Goal: Task Accomplishment & Management: Manage account settings

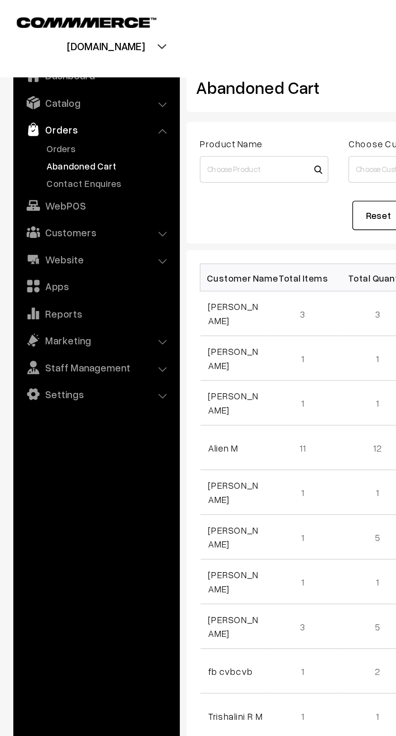
click at [38, 90] on link "Orders" at bounding box center [66, 90] width 80 height 8
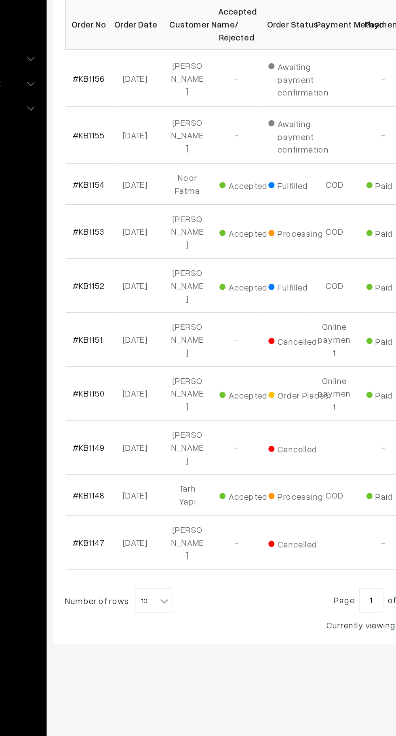
click at [140, 492] on link "#KB1148" at bounding box center [137, 495] width 21 height 7
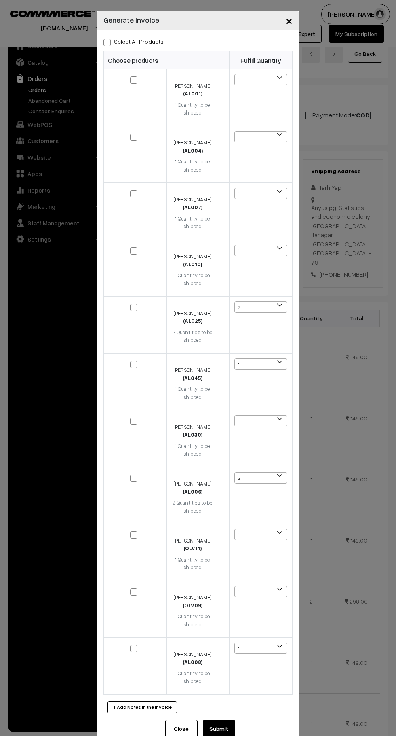
scroll to position [484, 0]
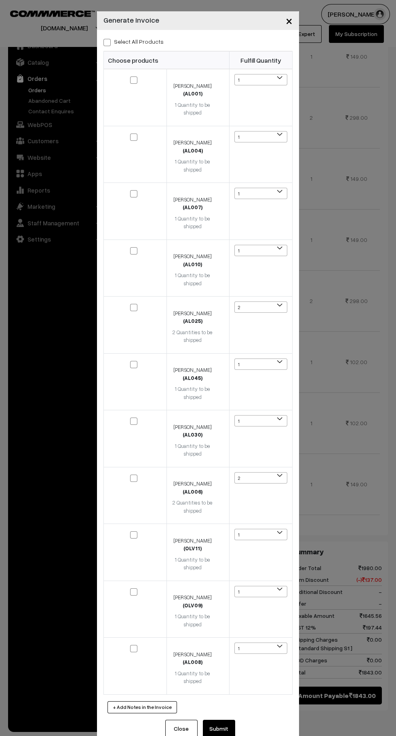
click at [107, 40] on span at bounding box center [107, 42] width 7 height 7
click at [107, 40] on input "Select All Products" at bounding box center [106, 40] width 5 height 5
checkbox input "true"
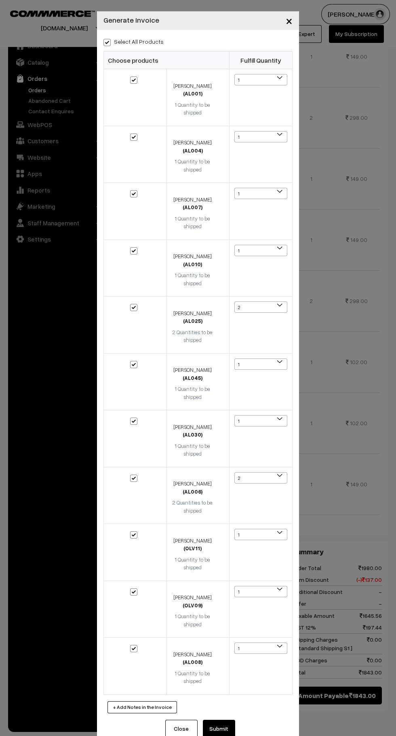
checkbox input "true"
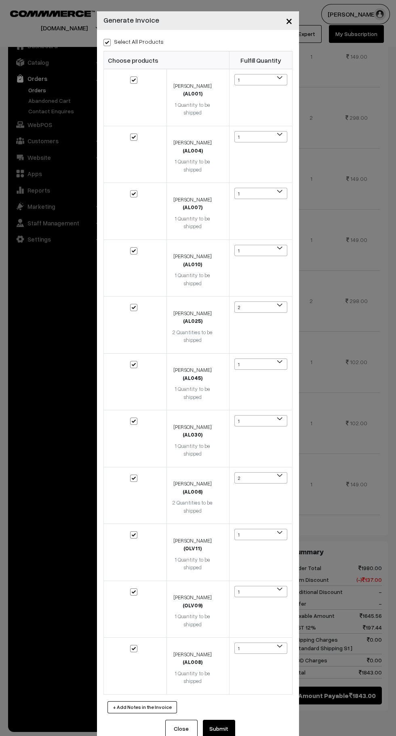
checkbox input "true"
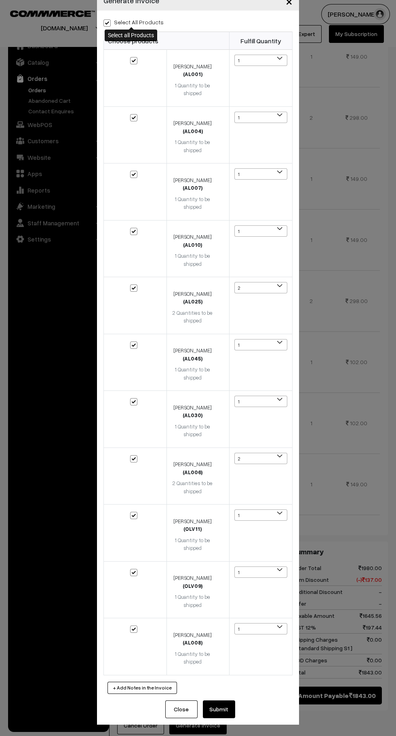
click at [231, 707] on button "Submit" at bounding box center [219, 709] width 32 height 18
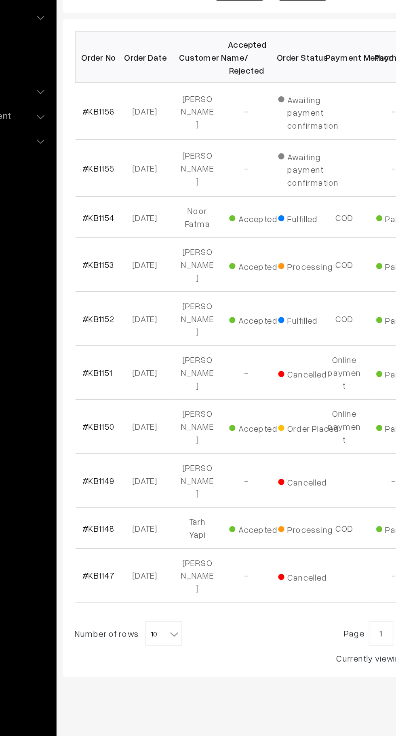
click at [133, 319] on link "#KB1153" at bounding box center [137, 321] width 21 height 7
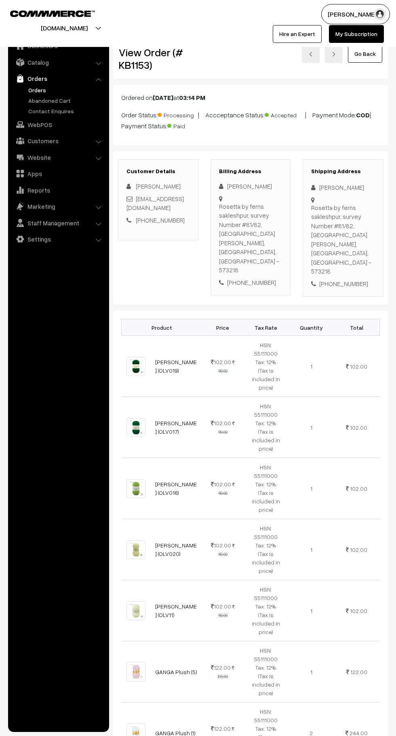
scroll to position [388, 0]
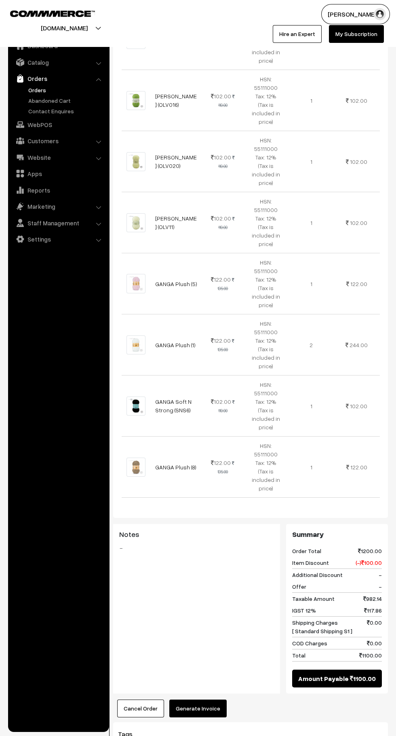
click at [210, 699] on button "Generate Invoice" at bounding box center [197, 708] width 57 height 18
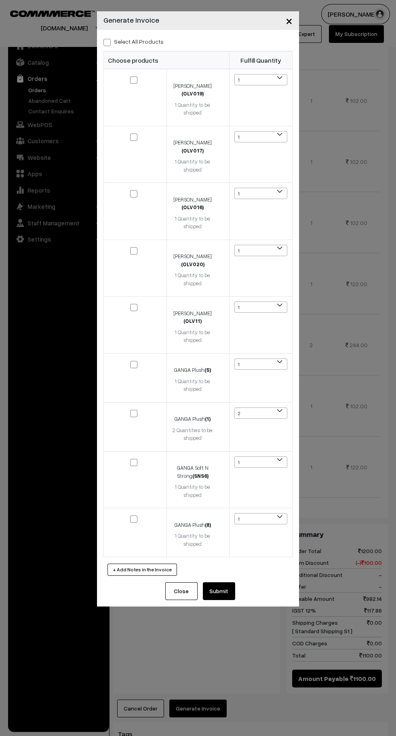
click at [107, 41] on span at bounding box center [107, 42] width 7 height 7
click at [107, 41] on input "Select All Products" at bounding box center [106, 40] width 5 height 5
checkbox input "true"
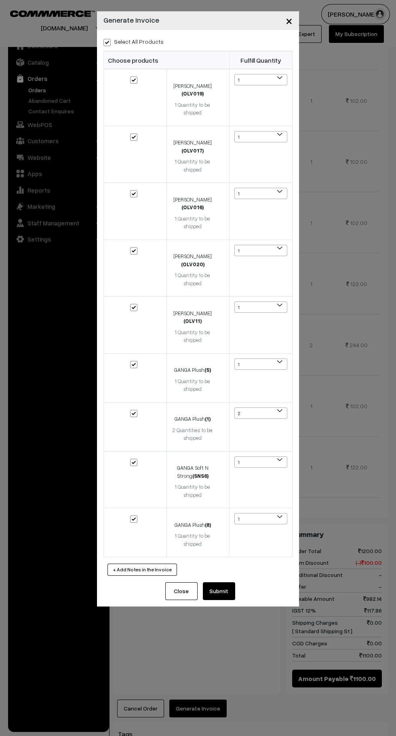
checkbox input "true"
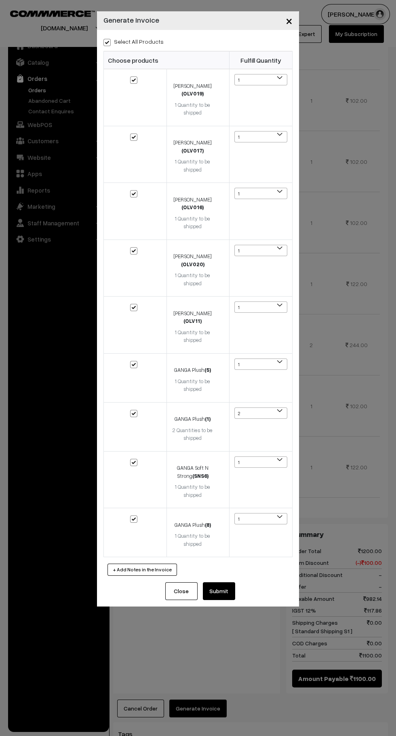
checkbox input "true"
click at [234, 591] on button "Submit" at bounding box center [219, 591] width 32 height 18
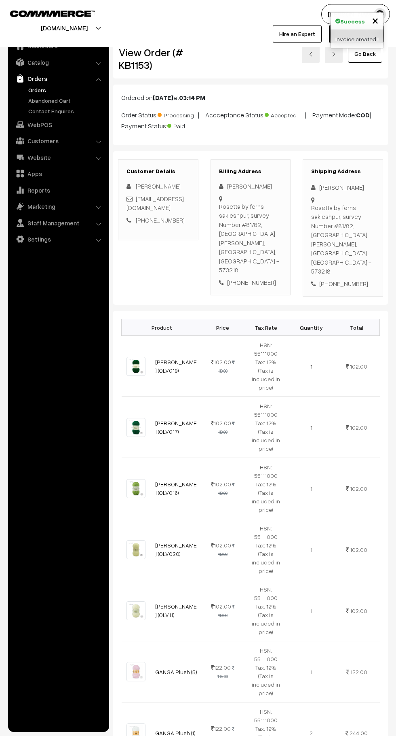
scroll to position [388, 0]
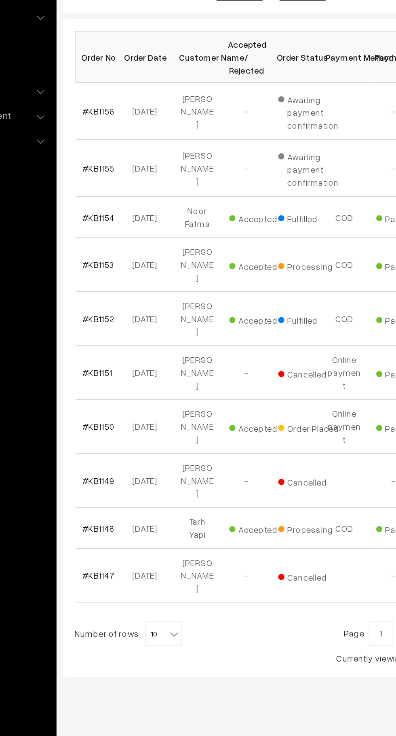
click at [132, 425] on link "#KB1150" at bounding box center [137, 428] width 21 height 7
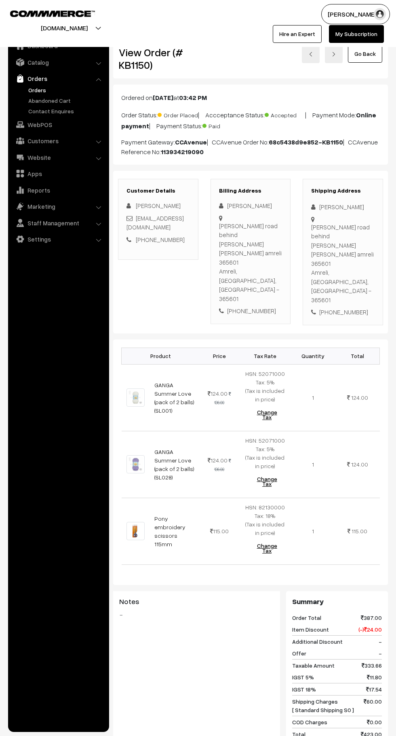
scroll to position [137, 0]
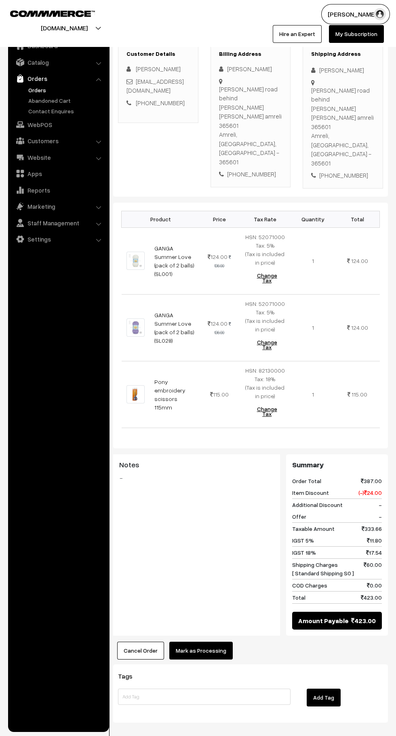
click at [220, 642] on button "Mark as Processing" at bounding box center [201, 651] width 64 height 18
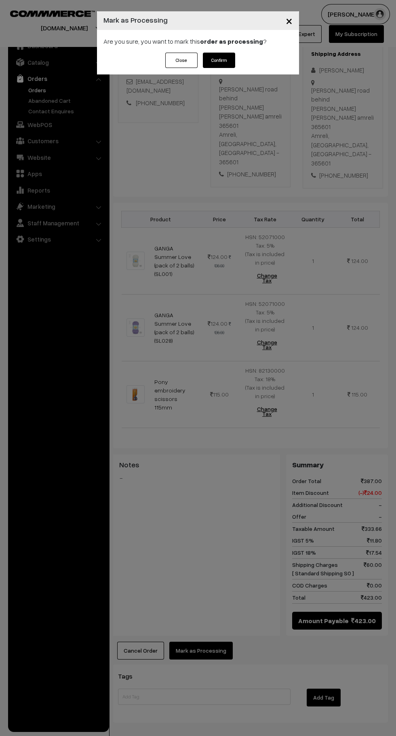
click at [220, 60] on button "Confirm" at bounding box center [219, 60] width 32 height 15
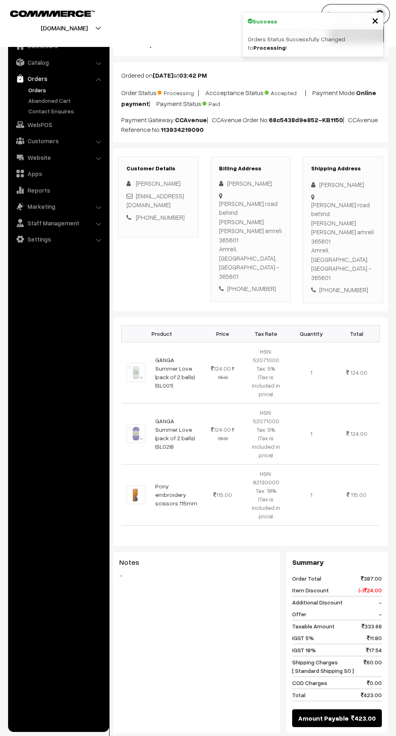
scroll to position [120, 0]
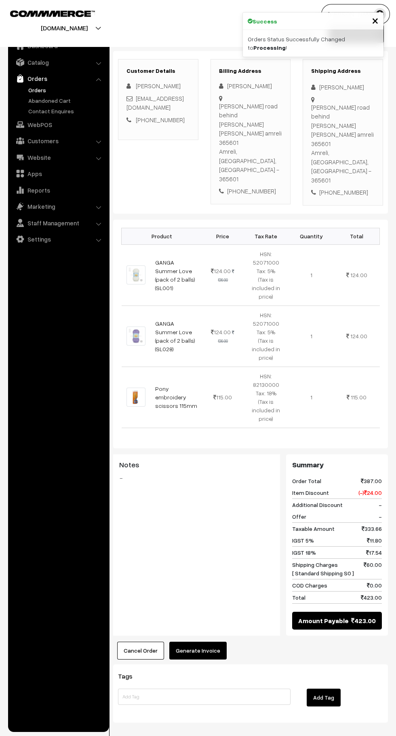
click at [217, 642] on button "Generate Invoice" at bounding box center [197, 651] width 57 height 18
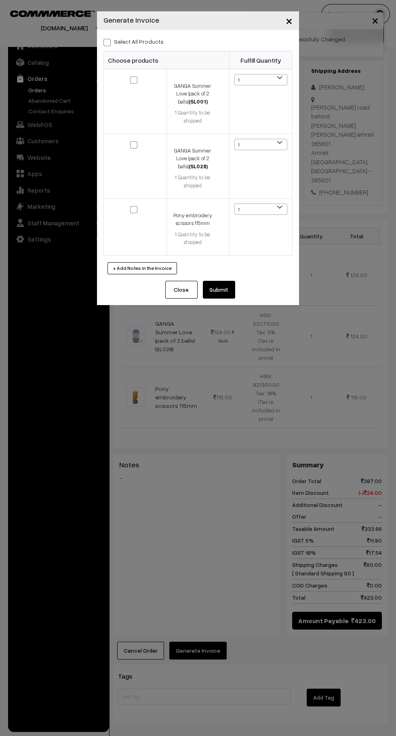
click at [107, 38] on input "Select All Products" at bounding box center [106, 40] width 5 height 5
checkbox input "true"
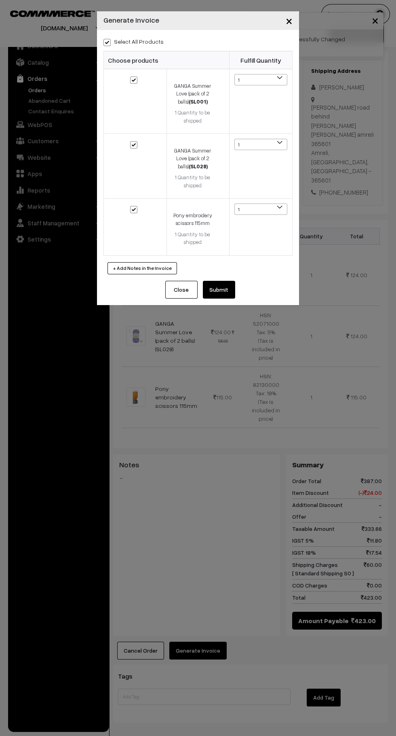
click at [228, 289] on button "Submit" at bounding box center [219, 290] width 32 height 18
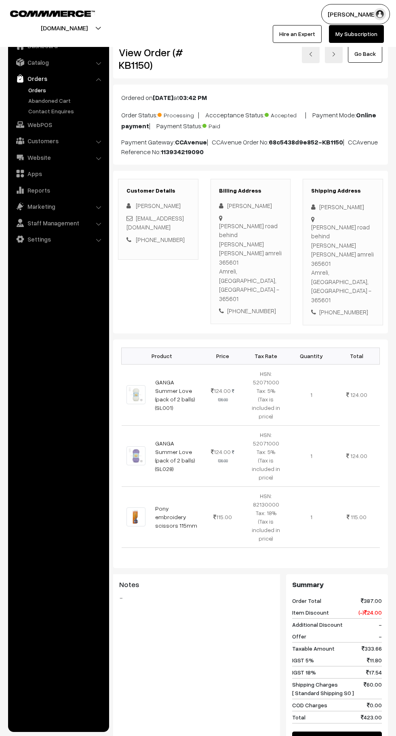
scroll to position [120, 0]
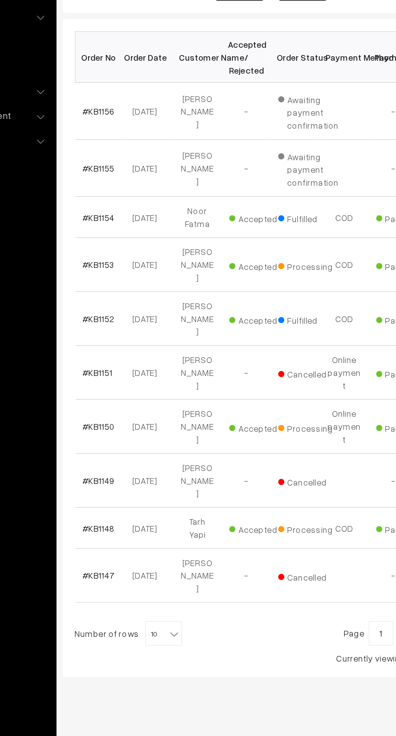
click at [177, 557] on span "10" at bounding box center [179, 565] width 23 height 16
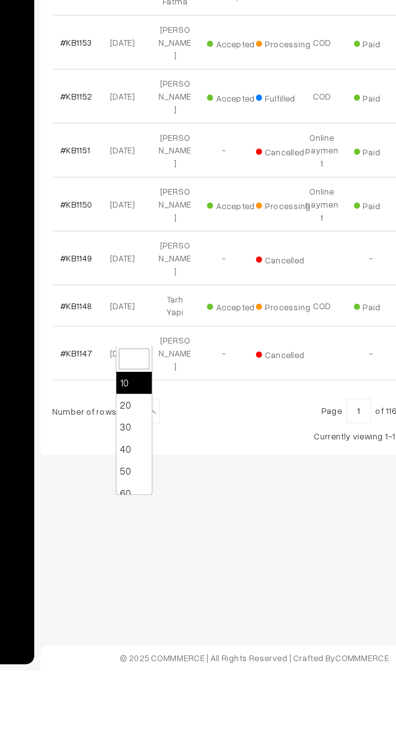
click at [129, 389] on link "#KB1151" at bounding box center [137, 392] width 20 height 7
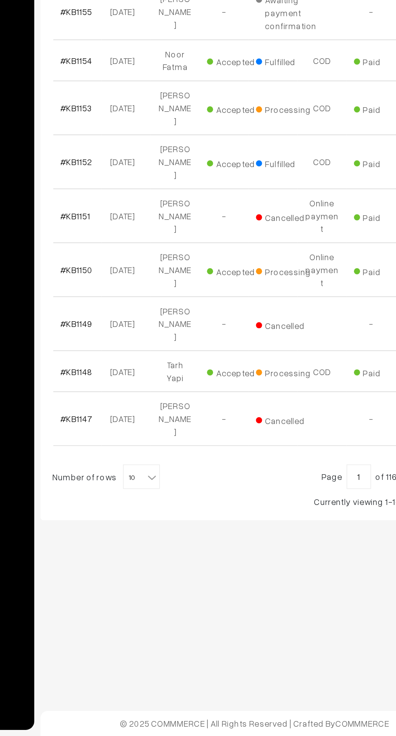
click at [123, 411] on td "#KB1150" at bounding box center [138, 429] width 32 height 36
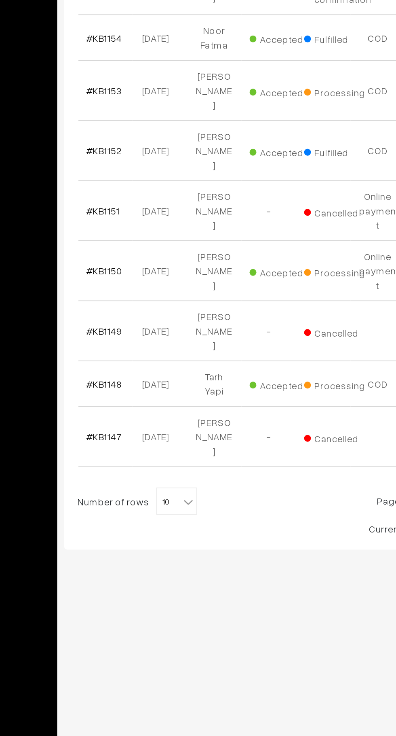
click at [141, 389] on link "#KB1151" at bounding box center [137, 392] width 20 height 7
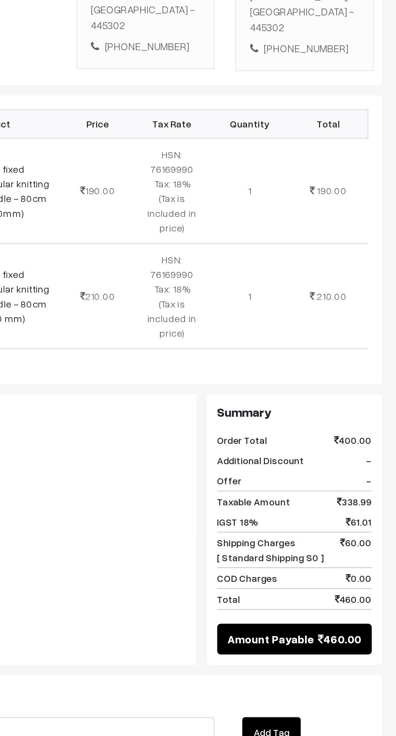
scroll to position [13, 0]
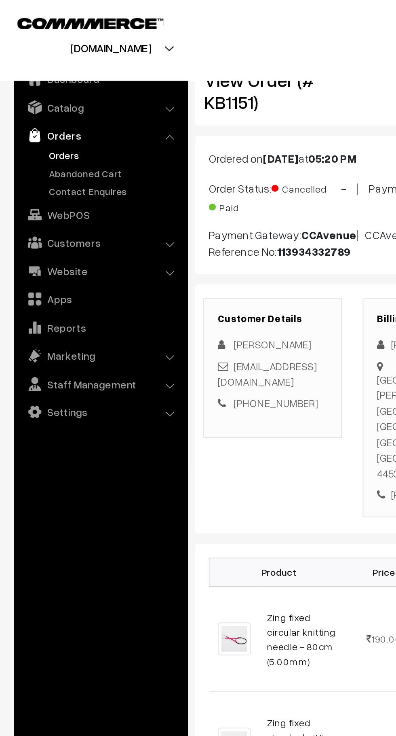
click at [32, 100] on link "Abandoned Cart" at bounding box center [66, 100] width 80 height 8
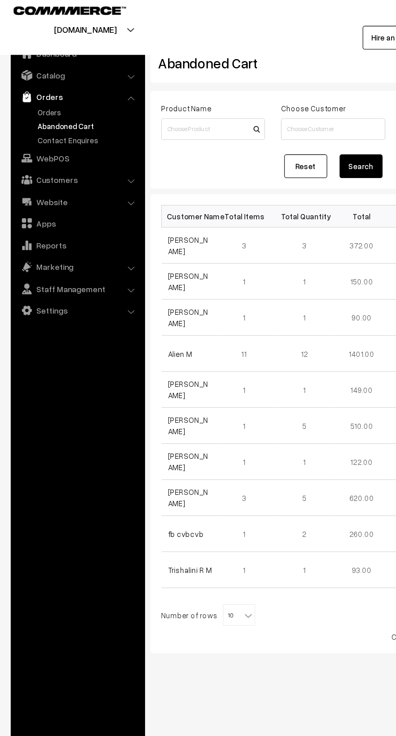
click at [30, 90] on link "Orders" at bounding box center [66, 90] width 80 height 8
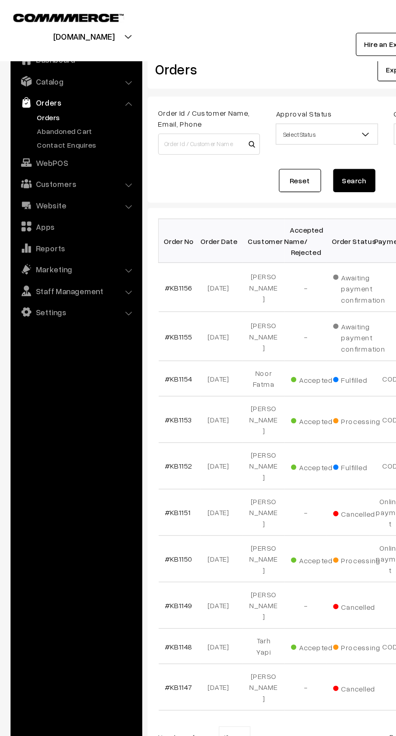
click at [67, 98] on link "Abandoned Cart" at bounding box center [66, 100] width 80 height 8
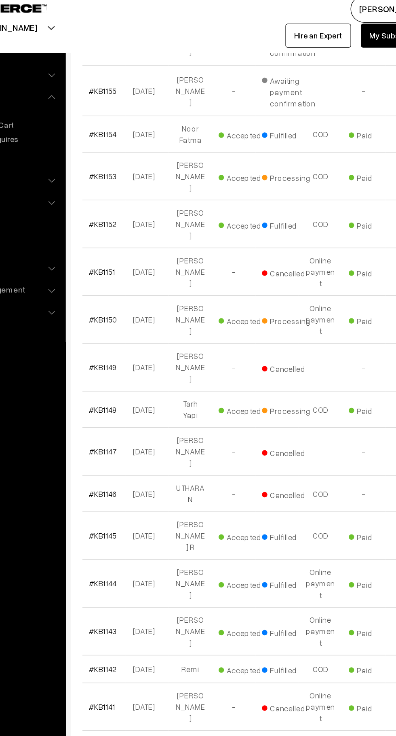
scroll to position [183, 0]
click at [138, 242] on link "#KB1150" at bounding box center [137, 245] width 21 height 7
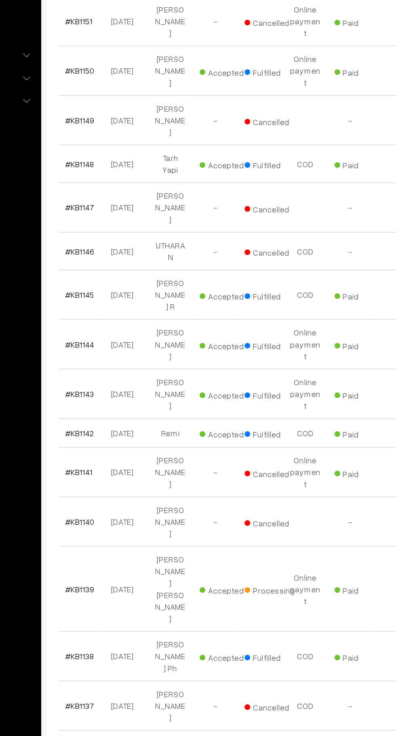
scroll to position [209, 0]
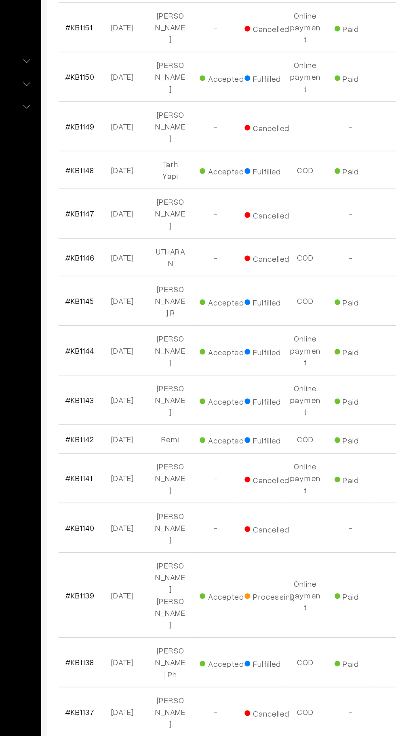
click at [144, 447] on link "#KB1143" at bounding box center [137, 450] width 21 height 7
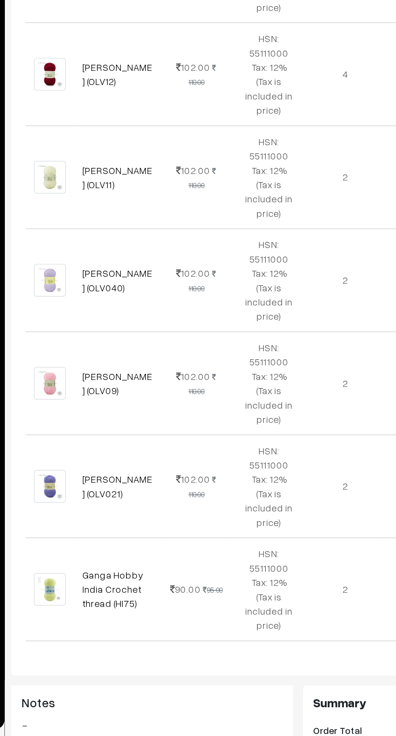
scroll to position [1491, 0]
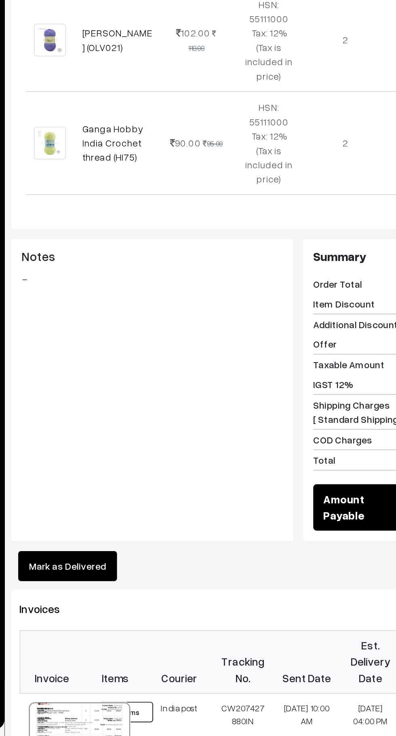
click at [155, 716] on div at bounding box center [154, 736] width 60 height 40
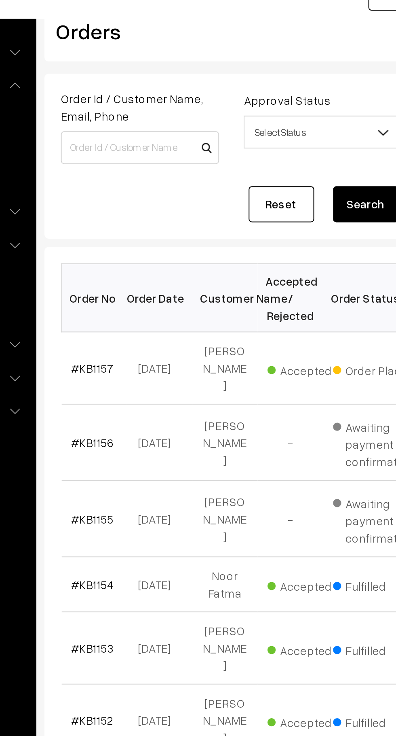
click at [144, 216] on link "#KB1157" at bounding box center [137, 219] width 21 height 7
